Goal: Information Seeking & Learning: Find specific fact

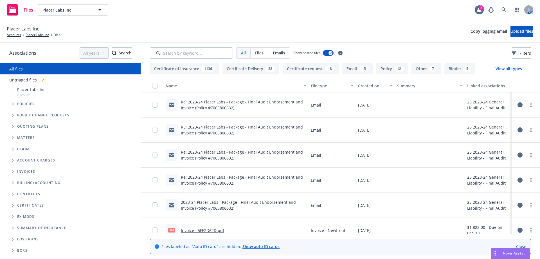
click at [214, 13] on div "Files Placer Labs Inc Placer Labs Inc 2 AM" at bounding box center [270, 10] width 540 height 20
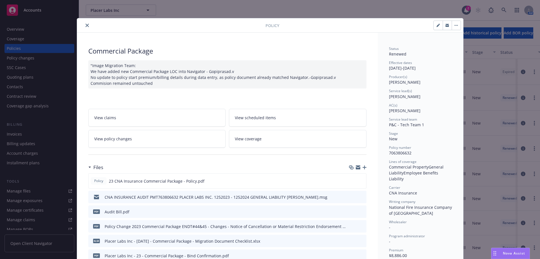
click at [86, 30] on div "Policy" at bounding box center [270, 25] width 386 height 14
click at [87, 26] on button "close" at bounding box center [87, 25] width 7 height 7
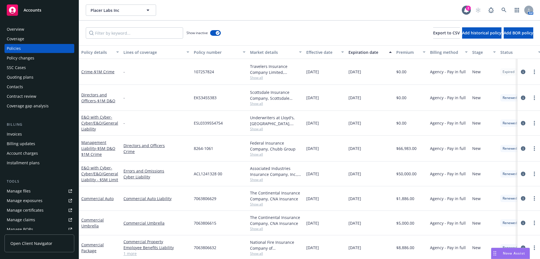
click at [37, 6] on div "Accounts" at bounding box center [39, 10] width 65 height 11
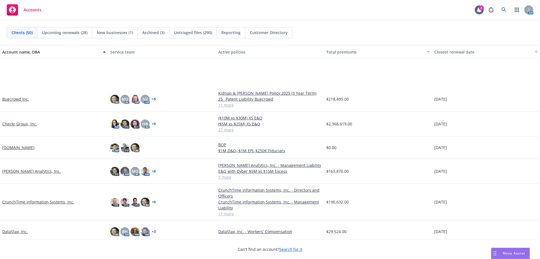
scroll to position [253, 0]
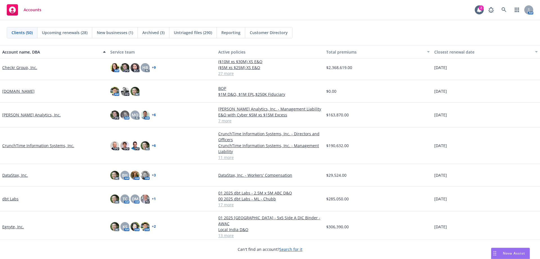
click at [19, 176] on link "DataStax, Inc." at bounding box center [15, 175] width 26 height 6
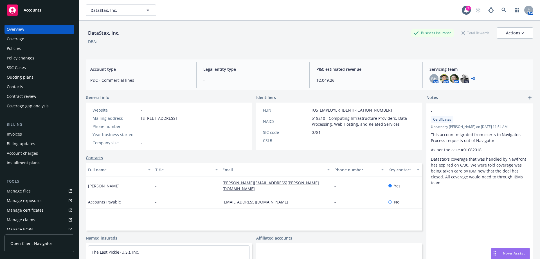
click at [47, 47] on div "Policies" at bounding box center [39, 48] width 65 height 9
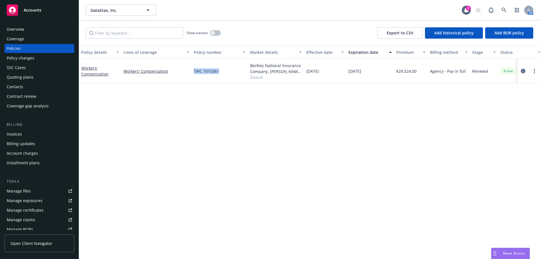
drag, startPoint x: 222, startPoint y: 71, endPoint x: 194, endPoint y: 71, distance: 27.6
click at [194, 71] on div "TWC 7010361" at bounding box center [220, 71] width 56 height 24
click at [264, 76] on span "Show all" at bounding box center [276, 76] width 52 height 5
drag, startPoint x: 261, startPoint y: 95, endPoint x: 193, endPoint y: 94, distance: 68.1
click at [193, 94] on div "Writing company Berkley National Insurance Company Carrier [PERSON_NAME] Corpor…" at bounding box center [245, 113] width 113 height 63
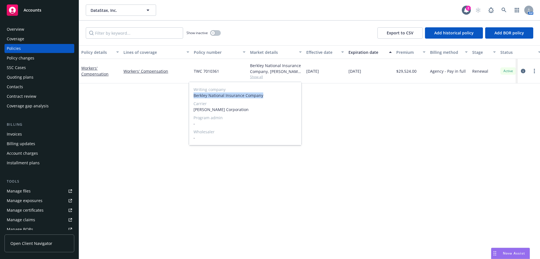
copy span "Berkley National Insurance Company"
drag, startPoint x: 117, startPoint y: 75, endPoint x: 82, endPoint y: 66, distance: 36.0
click at [82, 66] on div "Workers' Compensation" at bounding box center [100, 71] width 38 height 12
copy link "Workers' Compensation"
drag, startPoint x: 220, startPoint y: 70, endPoint x: 194, endPoint y: 71, distance: 26.5
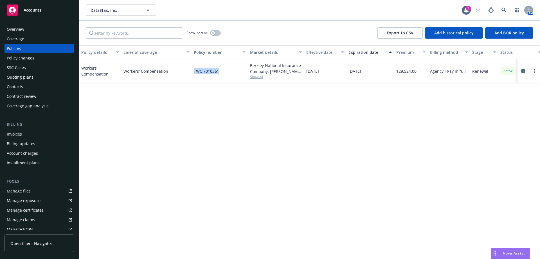
click at [194, 71] on div "TWC 7010361" at bounding box center [220, 71] width 56 height 24
copy span "TWC 7010361"
click at [42, 33] on div "Overview" at bounding box center [39, 29] width 65 height 9
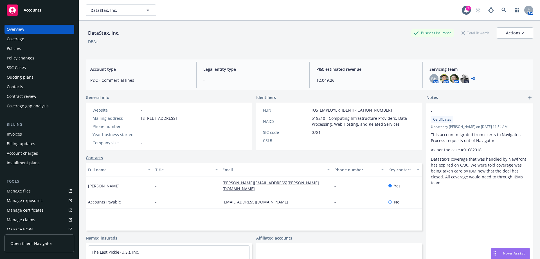
drag, startPoint x: 200, startPoint y: 116, endPoint x: 166, endPoint y: 116, distance: 33.2
click at [166, 116] on span "[STREET_ADDRESS]" at bounding box center [159, 118] width 36 height 6
click at [177, 117] on span "[STREET_ADDRESS]" at bounding box center [159, 118] width 36 height 6
click at [177, 118] on span "[STREET_ADDRESS]" at bounding box center [159, 118] width 36 height 6
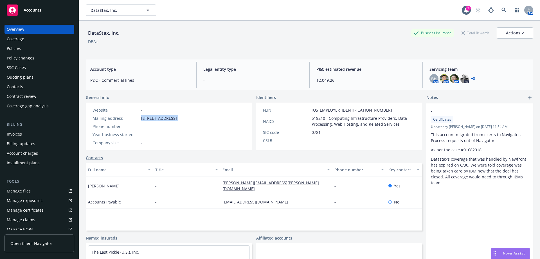
click at [177, 118] on span "[STREET_ADDRESS]" at bounding box center [159, 118] width 36 height 6
drag, startPoint x: 180, startPoint y: 118, endPoint x: 142, endPoint y: 118, distance: 38.3
click at [142, 118] on span "[STREET_ADDRESS]" at bounding box center [159, 118] width 36 height 6
copy span "[STREET_ADDRESS]"
drag, startPoint x: 198, startPoint y: 118, endPoint x: 183, endPoint y: 117, distance: 14.9
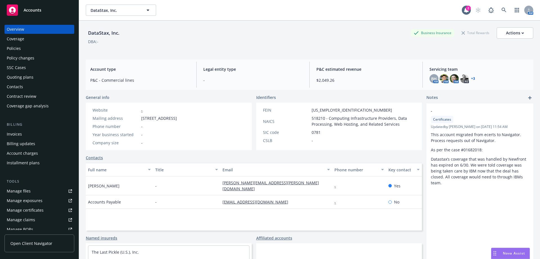
click at [177, 117] on span "[STREET_ADDRESS]" at bounding box center [159, 118] width 36 height 6
copy span "8th Floor"
drag, startPoint x: 222, startPoint y: 116, endPoint x: 201, endPoint y: 116, distance: 20.8
click at [177, 116] on span "[STREET_ADDRESS]" at bounding box center [159, 118] width 36 height 6
copy span "Santa [PERSON_NAME]"
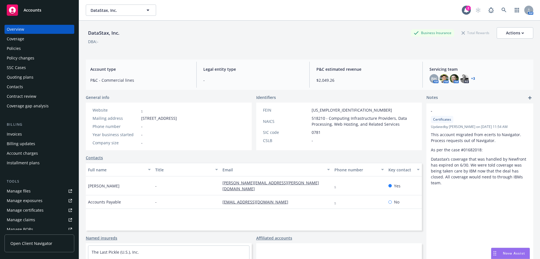
click at [177, 120] on span "[STREET_ADDRESS]" at bounding box center [159, 118] width 36 height 6
copy span "95054"
click at [62, 51] on div "Policies" at bounding box center [39, 48] width 65 height 9
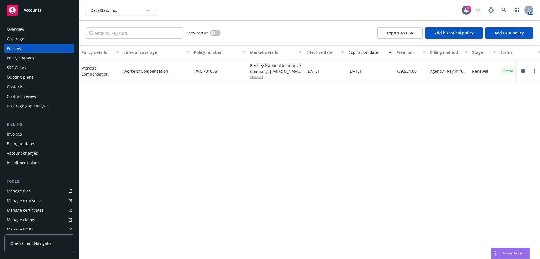
drag, startPoint x: 328, startPoint y: 71, endPoint x: 305, endPoint y: 71, distance: 22.5
click at [305, 71] on div "[DATE]" at bounding box center [325, 71] width 42 height 24
copy span "[DATE]"
